Goal: Task Accomplishment & Management: Use online tool/utility

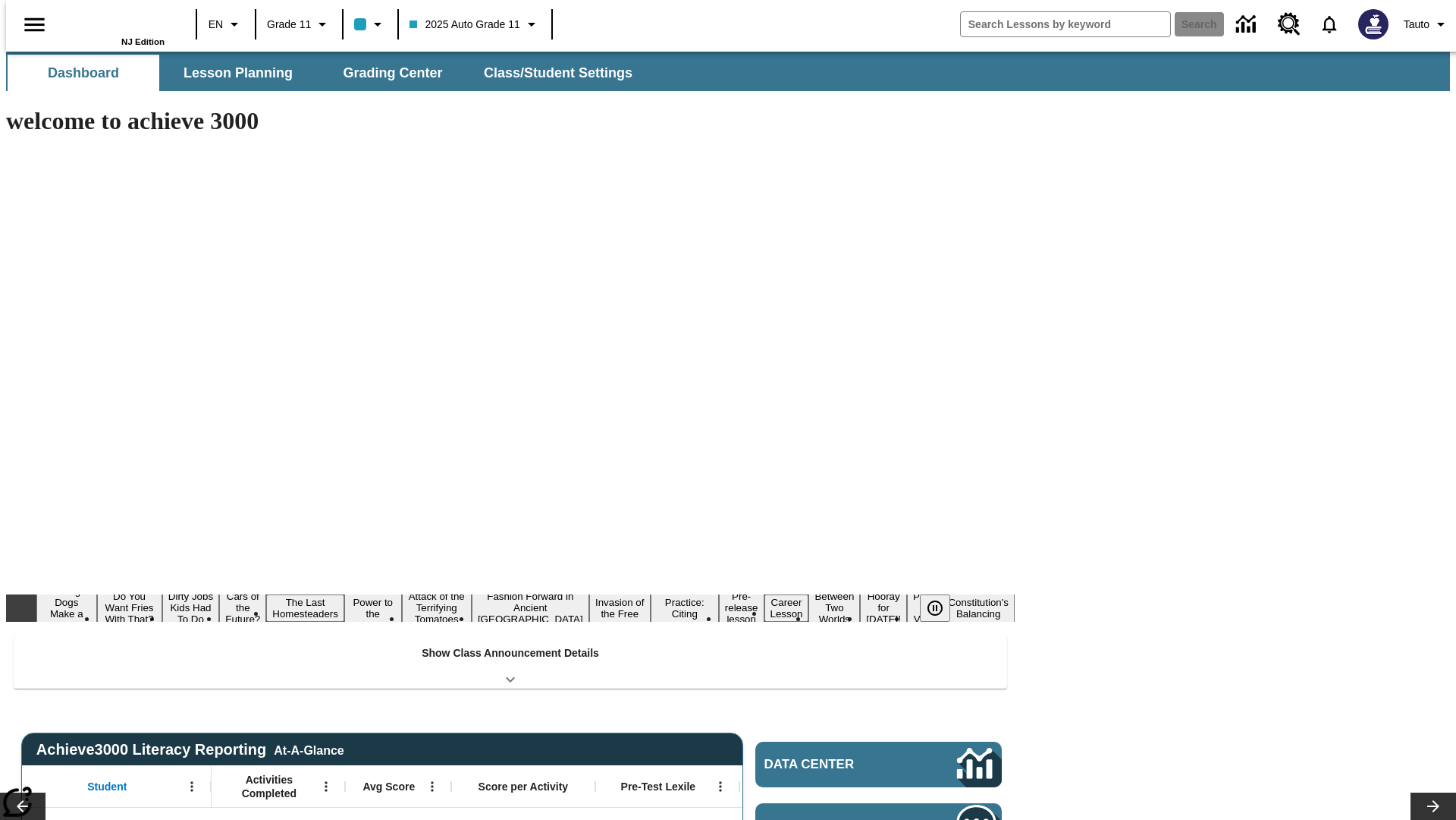
type input "-1"
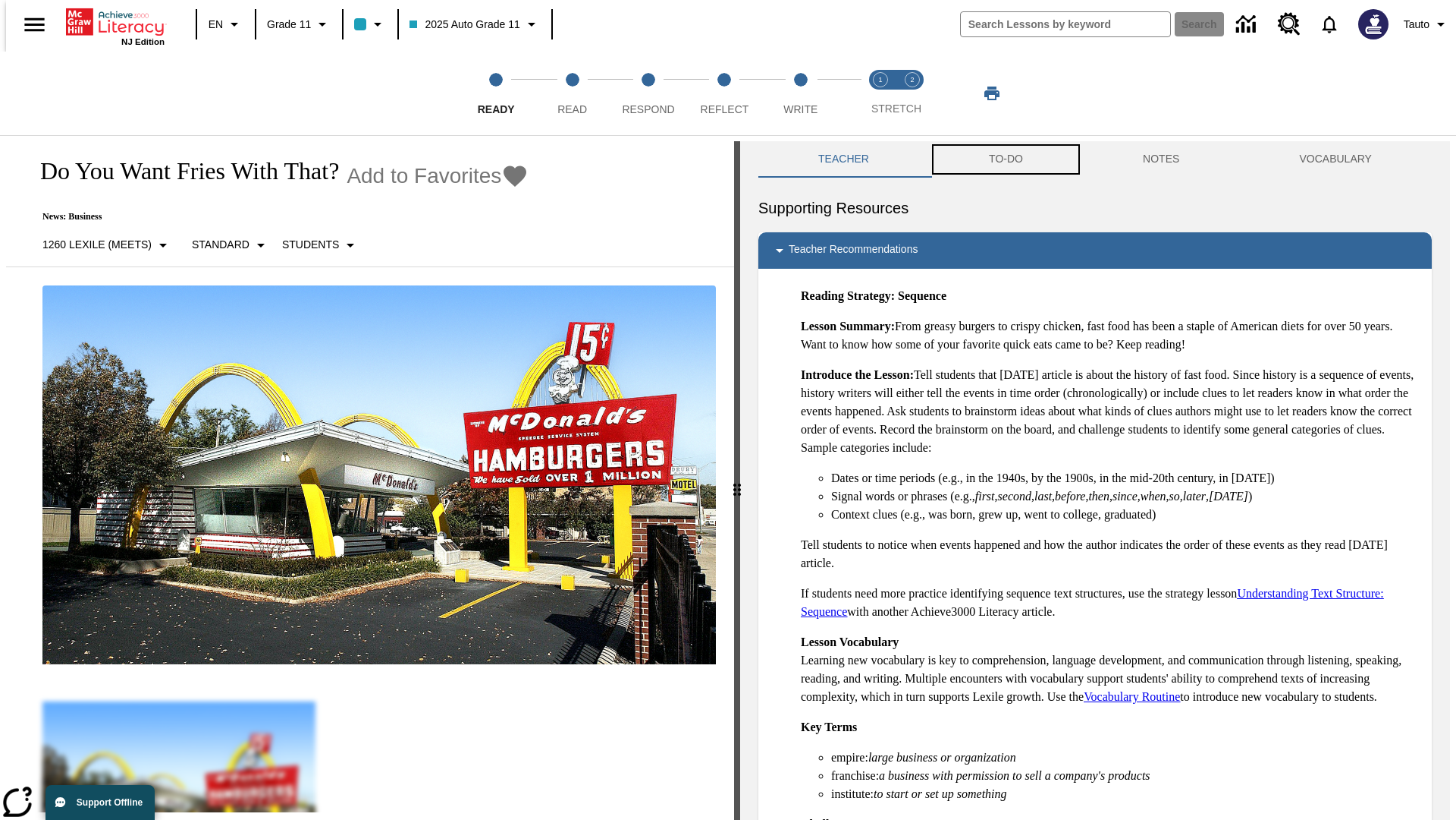
click at [1006, 159] on button "TO-DO" at bounding box center [1006, 159] width 154 height 36
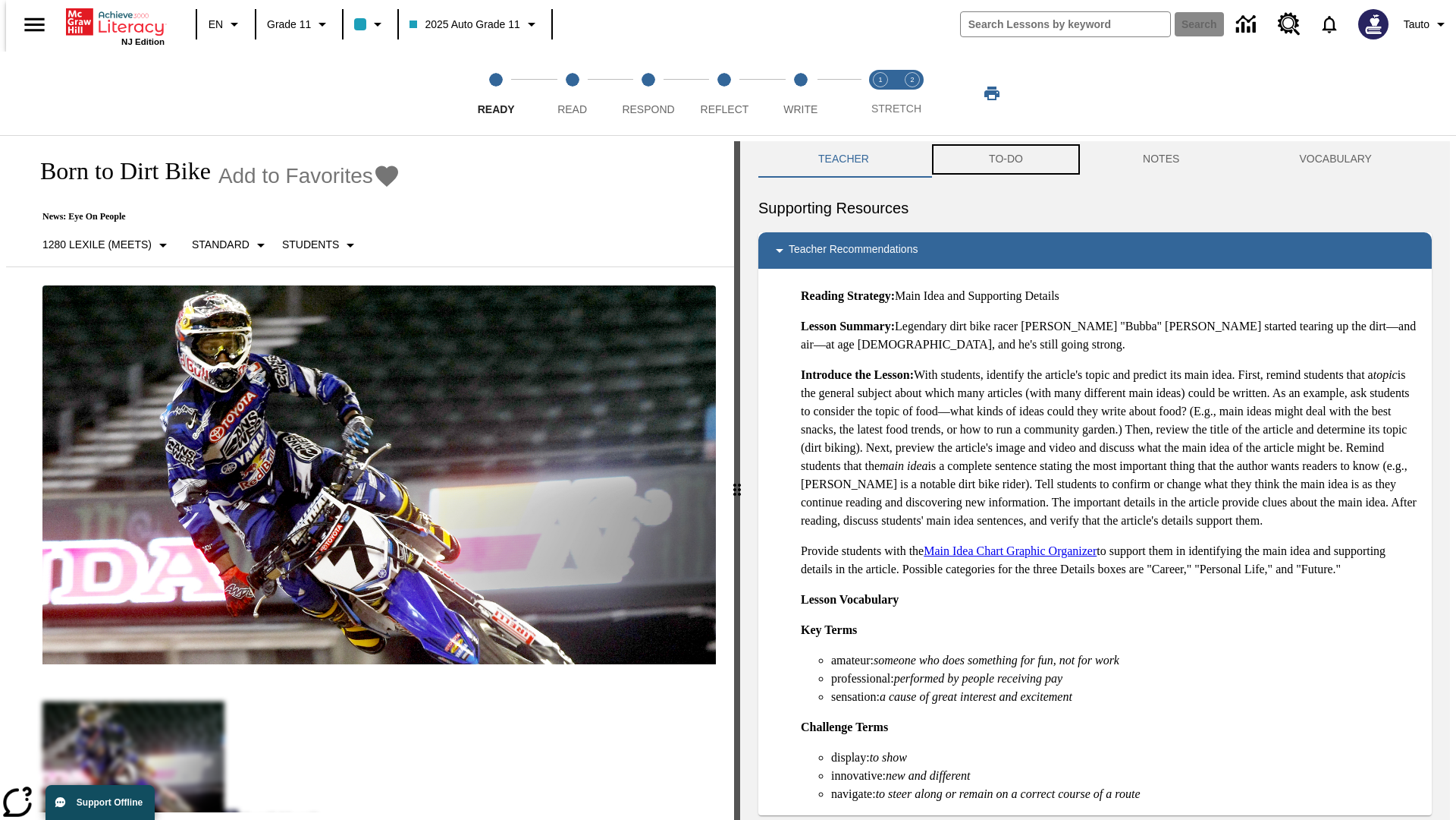
click at [1006, 159] on button "TO-DO" at bounding box center [1006, 159] width 154 height 36
